Goal: Navigation & Orientation: Find specific page/section

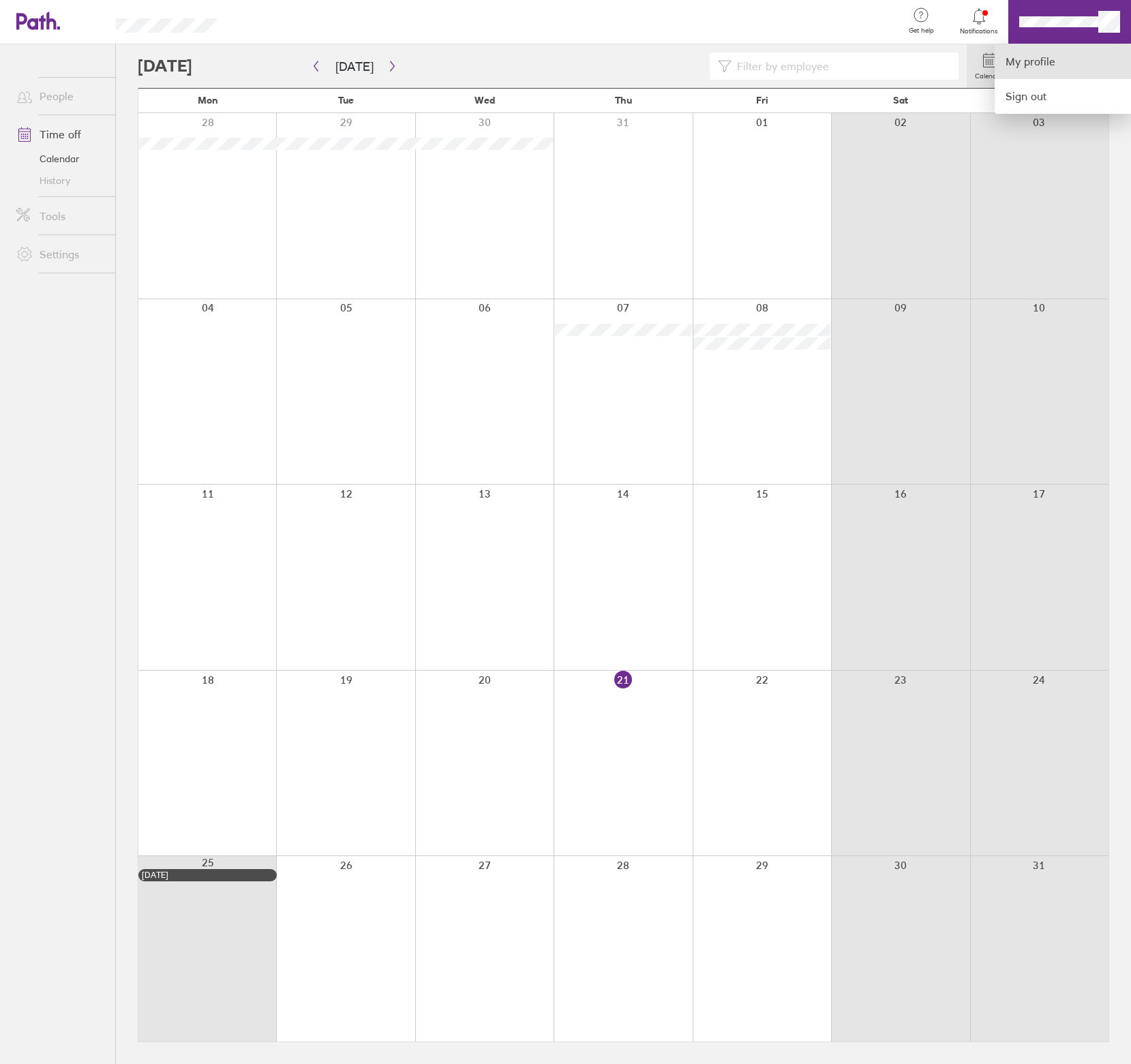
click at [1045, 59] on link "My profile" at bounding box center [1063, 61] width 136 height 35
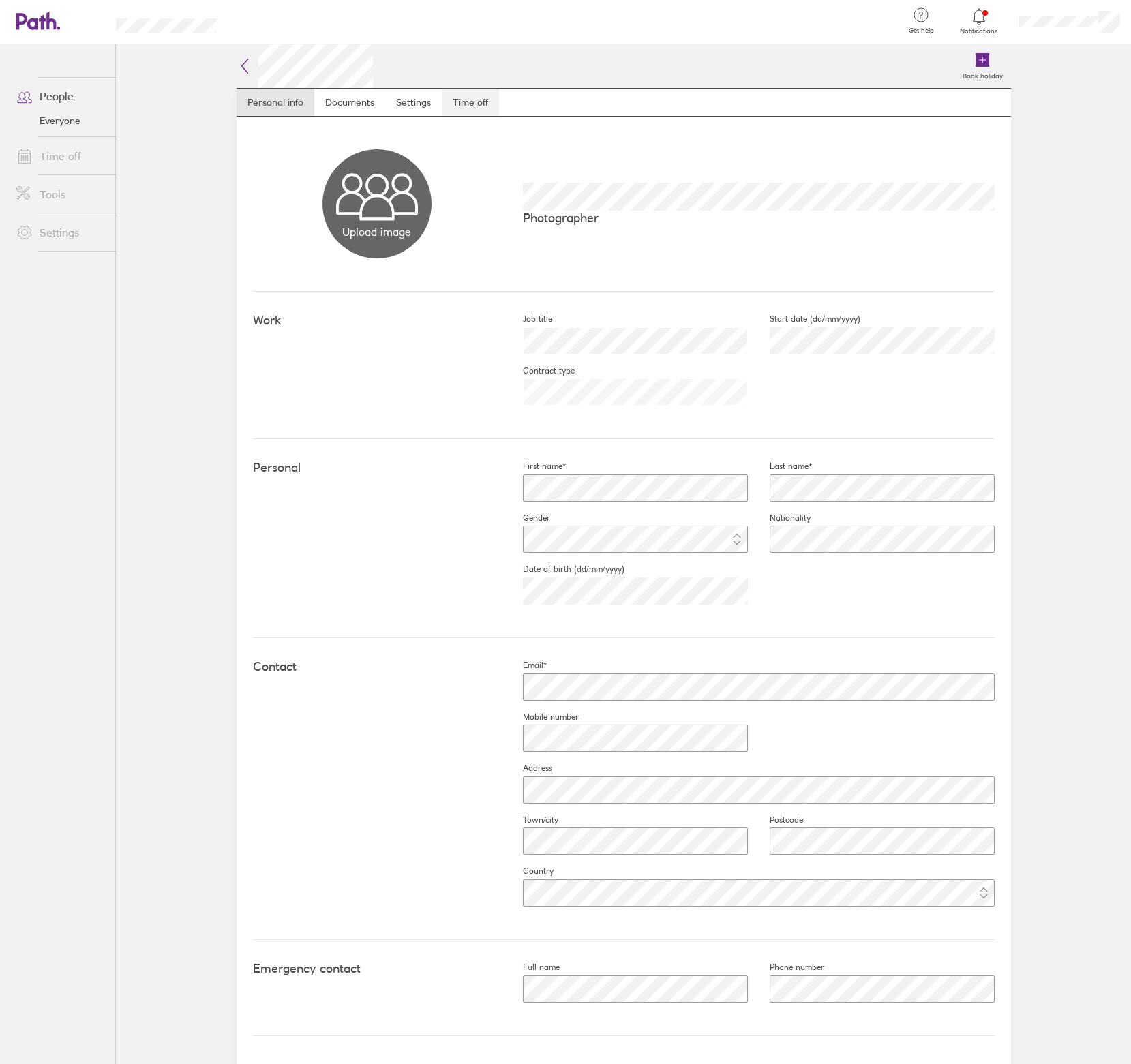
click at [467, 103] on link "Time off" at bounding box center [471, 102] width 57 height 27
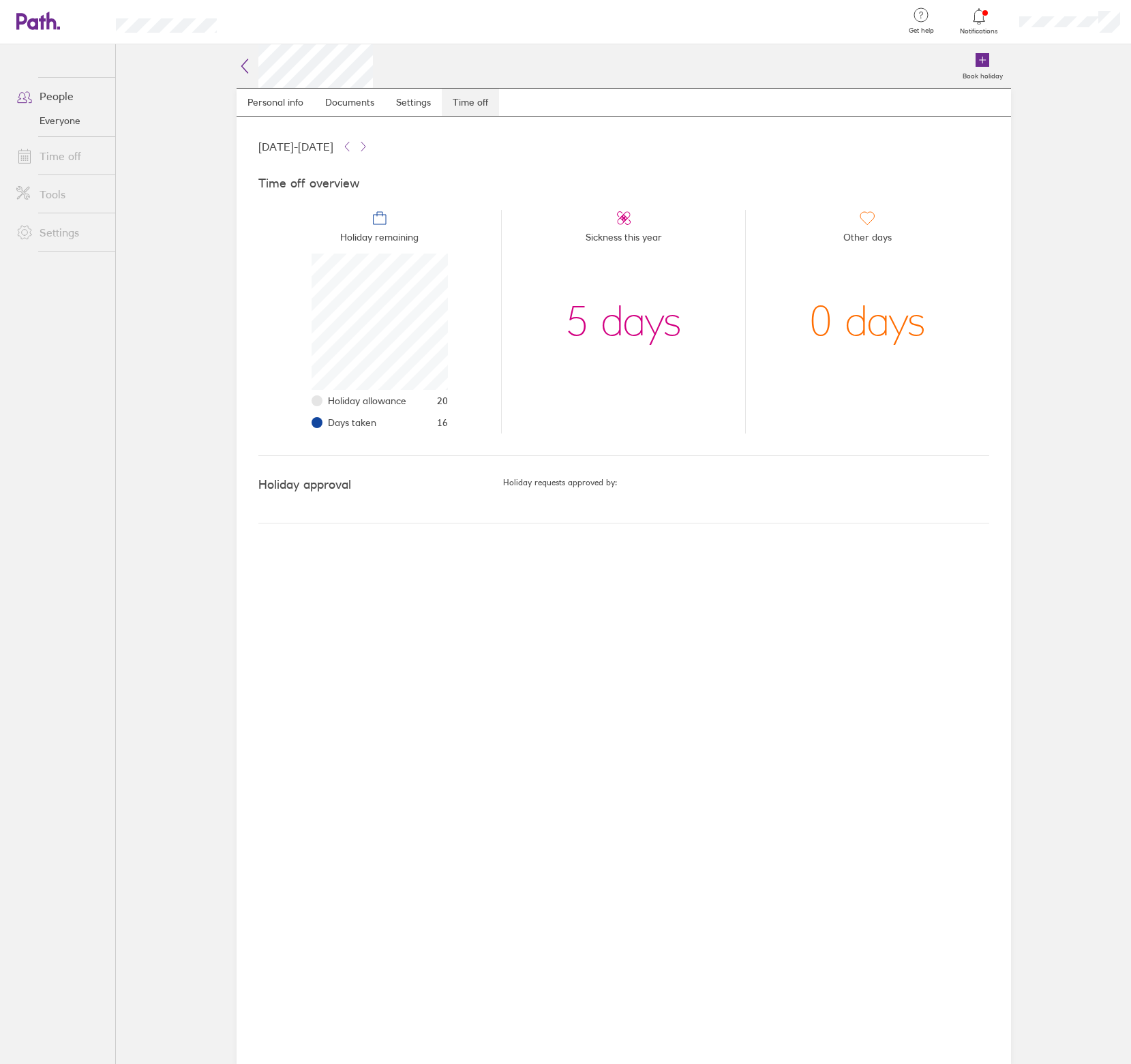
scroll to position [136, 136]
click at [846, 252] on span "Other days" at bounding box center [867, 239] width 48 height 27
click at [417, 98] on link "Settings" at bounding box center [414, 102] width 57 height 27
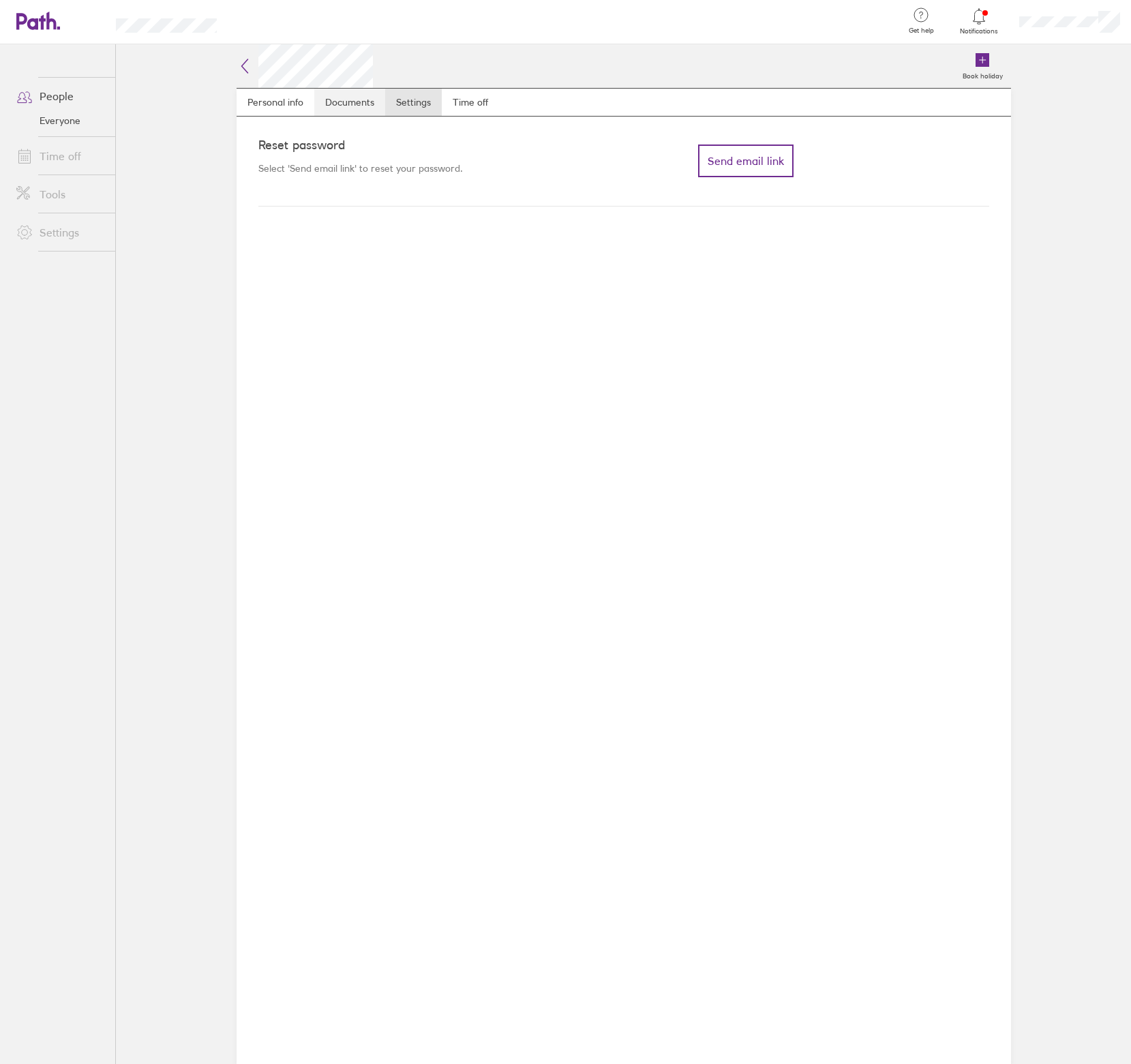
click at [354, 104] on link "Documents" at bounding box center [349, 102] width 71 height 27
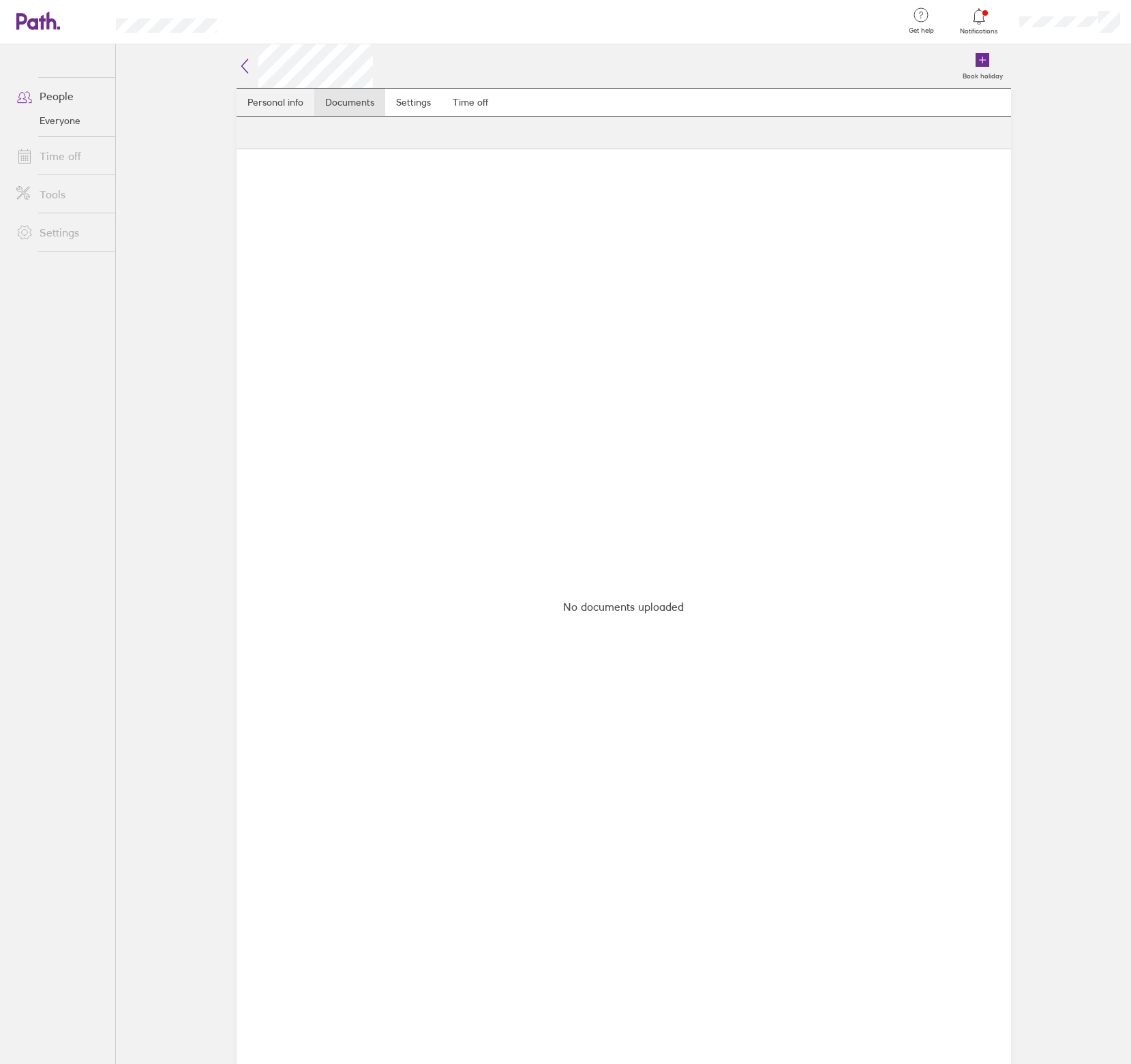
click at [277, 105] on link "Personal info" at bounding box center [275, 102] width 77 height 27
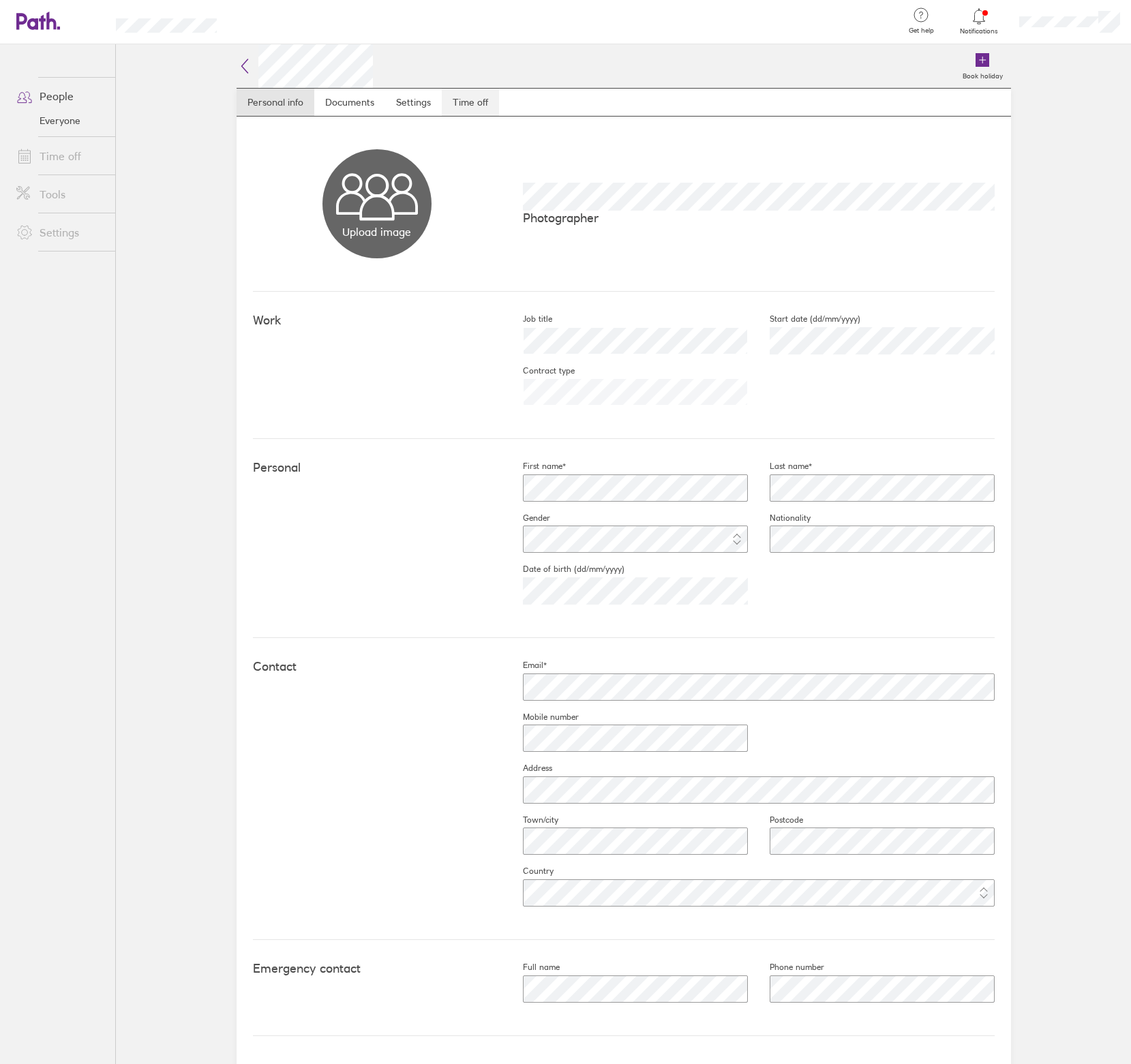
click at [479, 105] on link "Time off" at bounding box center [471, 102] width 57 height 27
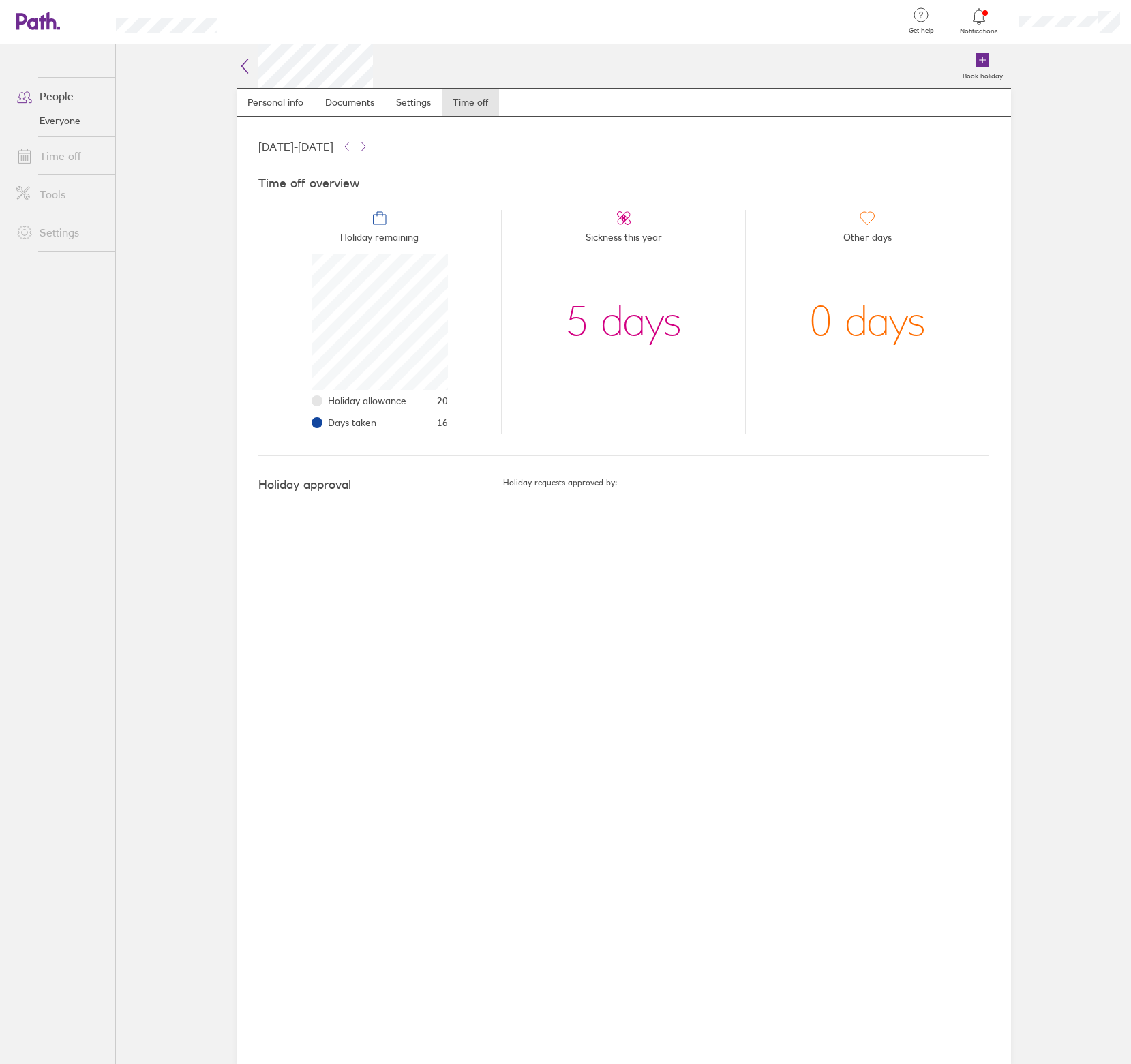
scroll to position [136, 136]
drag, startPoint x: 383, startPoint y: 237, endPoint x: 370, endPoint y: 228, distance: 15.8
click at [383, 237] on span "Holiday remaining" at bounding box center [379, 239] width 78 height 27
drag, startPoint x: 371, startPoint y: 225, endPoint x: 374, endPoint y: 241, distance: 16.3
click at [371, 225] on icon at bounding box center [379, 218] width 16 height 16
